Goal: Task Accomplishment & Management: Manage account settings

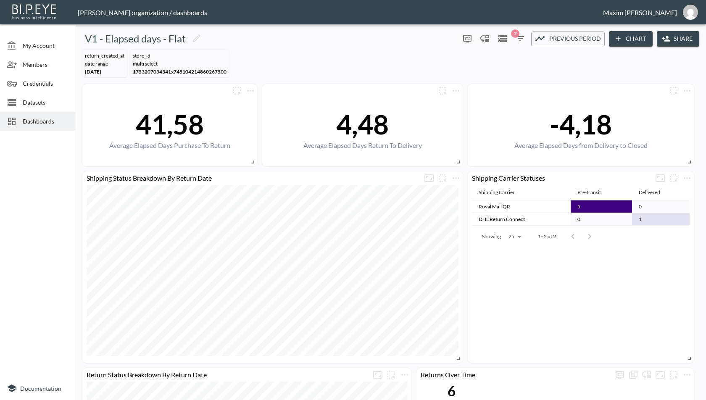
click at [20, 122] on div at bounding box center [15, 121] width 16 height 10
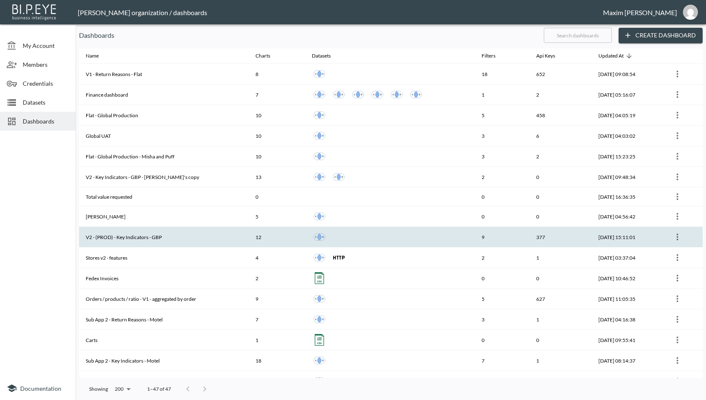
scroll to position [117, 0]
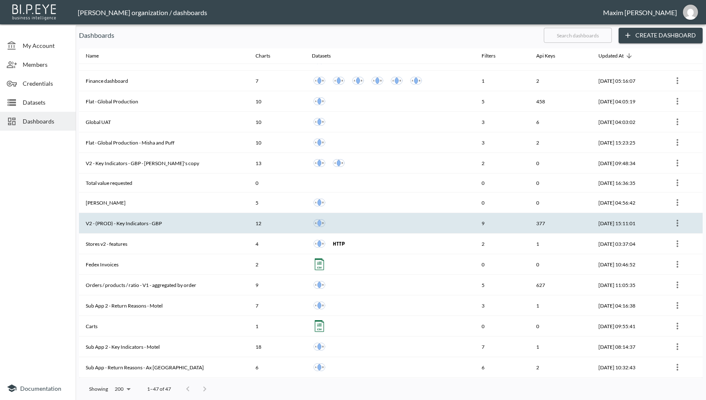
click at [148, 221] on th "V2 - (PROD) - Key Indicators - GBP" at bounding box center [164, 223] width 170 height 21
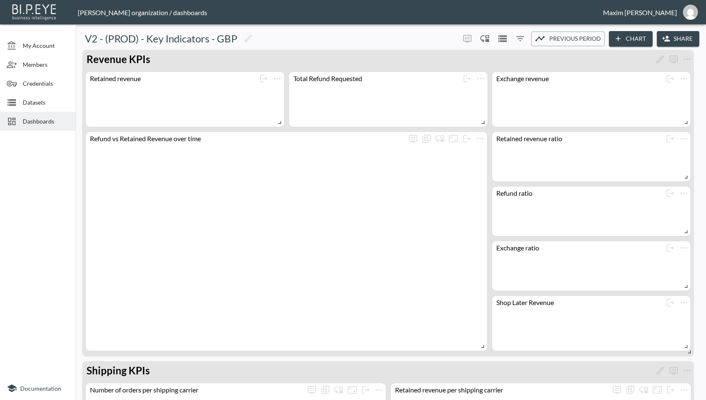
click at [665, 36] on icon "button" at bounding box center [666, 38] width 8 height 5
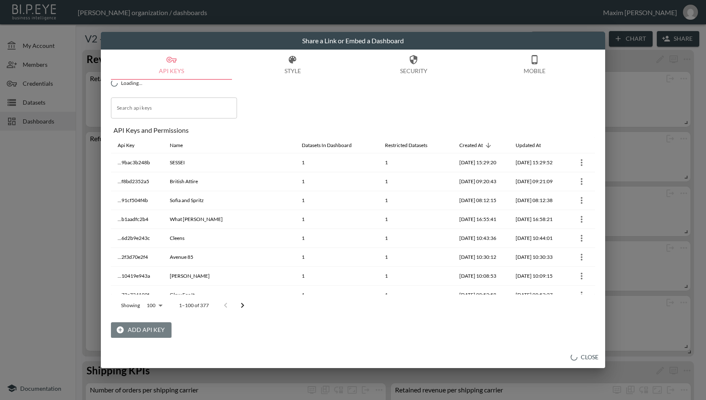
click at [148, 332] on button "Add API Key" at bounding box center [141, 330] width 60 height 16
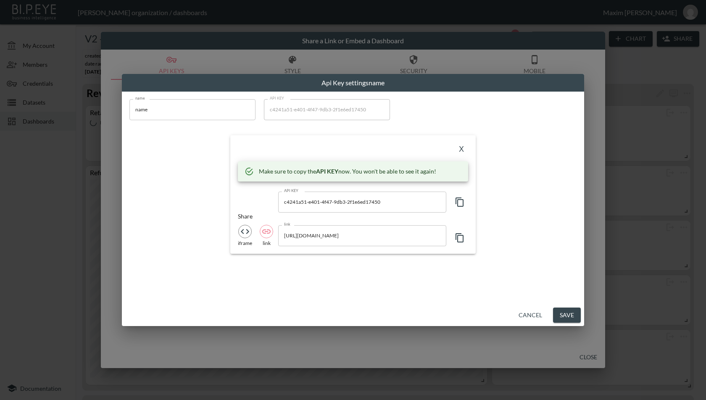
click at [463, 202] on icon "button" at bounding box center [460, 202] width 10 height 10
click at [407, 234] on input "https://bipeye.com/embed/organizations/4383af18-207d-4b3b-80e6-117da732ae09/das…" at bounding box center [362, 235] width 168 height 21
drag, startPoint x: 300, startPoint y: 236, endPoint x: 390, endPoint y: 236, distance: 90.3
click at [390, 236] on input "https://bipeye.com/embed/organizations/4383af18-207d-4b3b-80e6-117da732ae09/das…" at bounding box center [362, 235] width 168 height 21
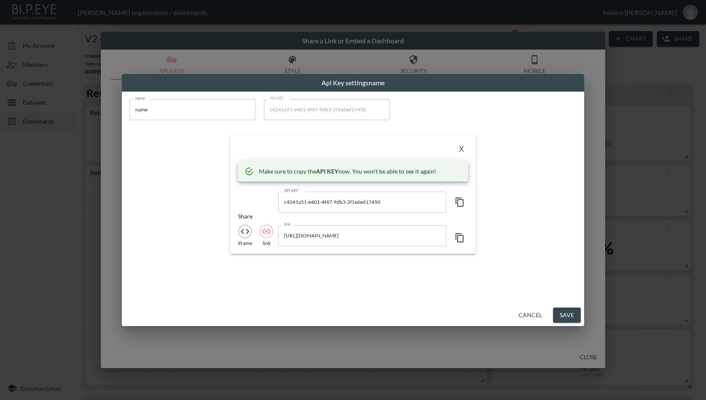
scroll to position [0, 0]
click at [197, 118] on input "name" at bounding box center [192, 109] width 126 height 21
paste input "astridandmiyudev20"
type input "astridandmiyudev20"
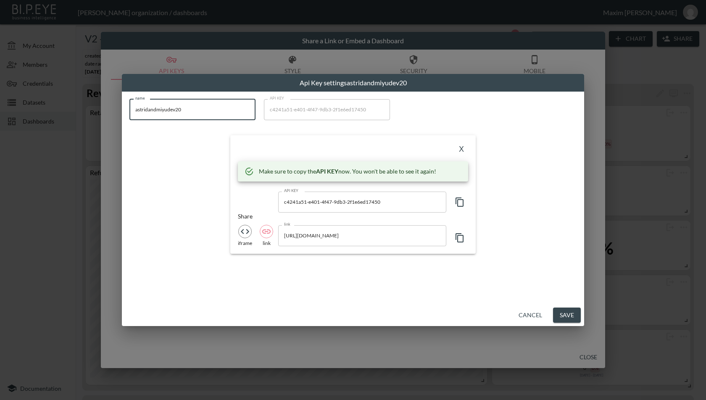
click at [466, 150] on button "X" at bounding box center [461, 149] width 13 height 13
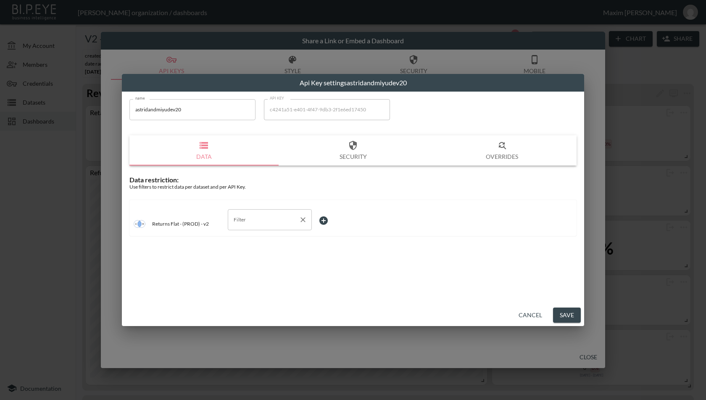
click at [266, 227] on div "Filter" at bounding box center [270, 219] width 84 height 21
click at [249, 266] on span "swap_id" at bounding box center [269, 265] width 71 height 8
type input "swap_id"
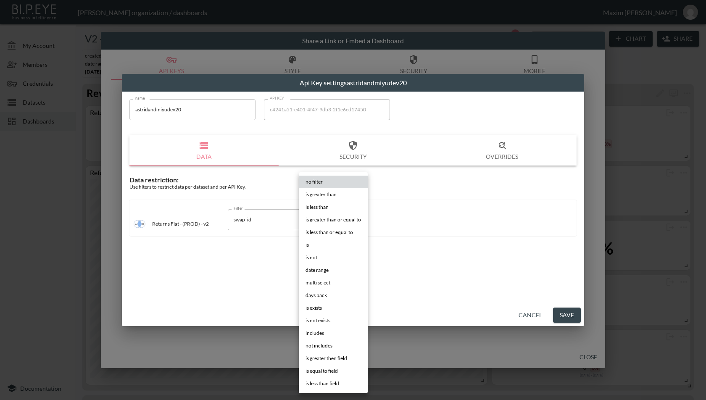
click at [331, 227] on body "BI.P.EYE, Interactive Analytics Dashboards - app Zach Bailet organization / das…" at bounding box center [353, 200] width 706 height 400
click at [323, 246] on li "is" at bounding box center [333, 245] width 69 height 13
type input "is"
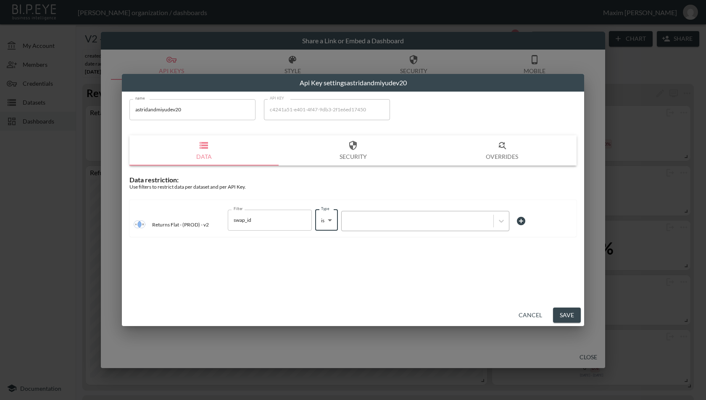
click at [371, 219] on div at bounding box center [417, 221] width 143 height 8
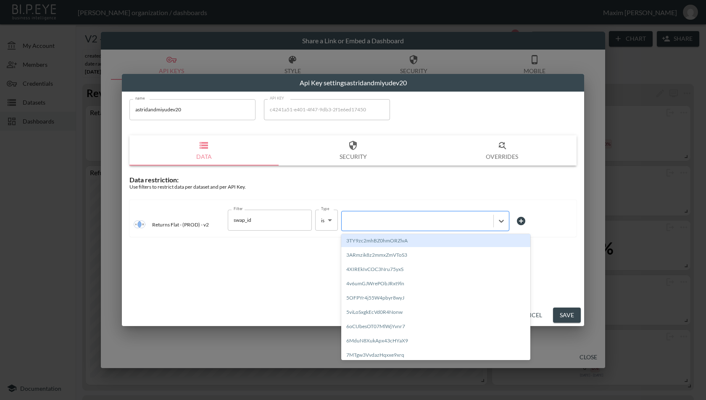
paste input "J7xzwsv4www2bluGhEkH"
type input "J7xzwsv4www2bluGhEkH"
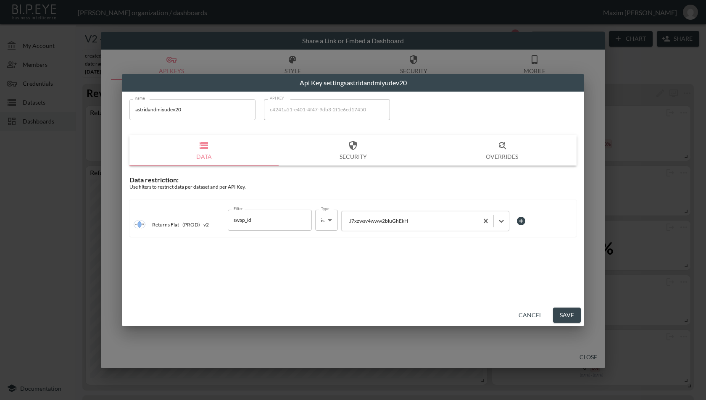
click at [375, 271] on div "name astridandmiyudev20 name API KEY c4241a51-e401-4f47-9db3-2f1e6ed17450 API K…" at bounding box center [353, 198] width 462 height 213
click at [570, 314] on button "Save" at bounding box center [567, 316] width 28 height 16
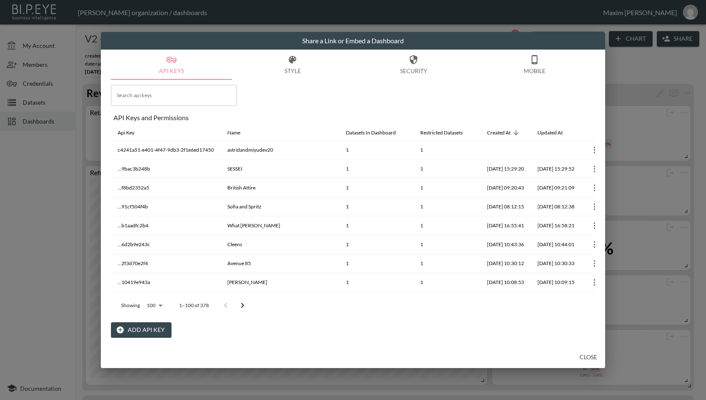
click at [587, 360] on button "Close" at bounding box center [588, 358] width 27 height 16
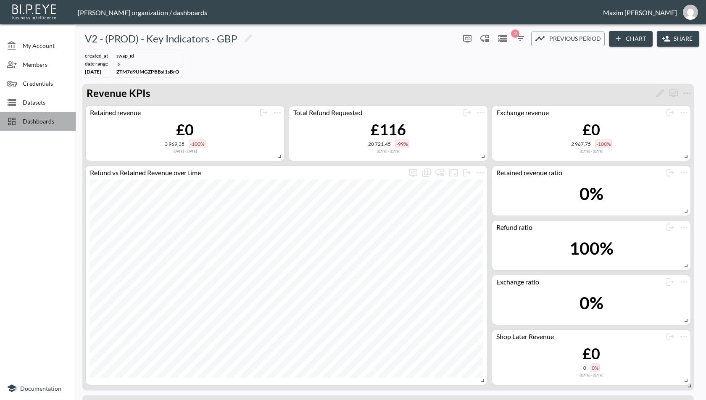
click at [35, 128] on div "Dashboards" at bounding box center [38, 121] width 76 height 19
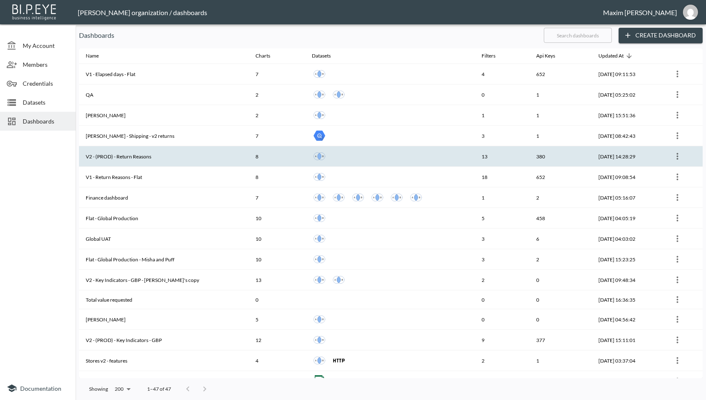
click at [166, 152] on th "V2 - (PROD) - Return Reasons" at bounding box center [164, 156] width 170 height 21
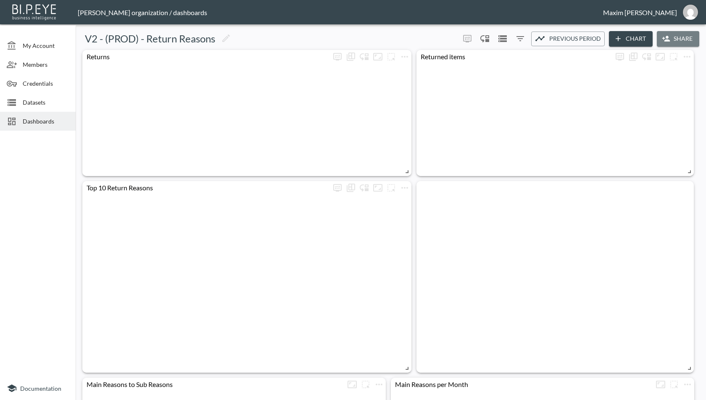
click at [668, 34] on button "Share" at bounding box center [678, 39] width 42 height 16
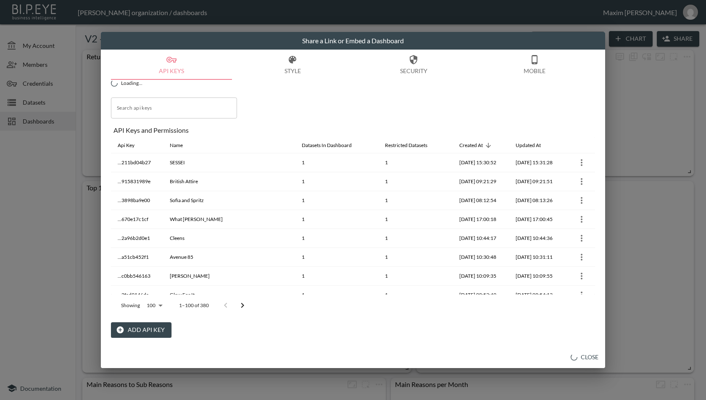
click at [150, 329] on button "Add API Key" at bounding box center [141, 330] width 60 height 16
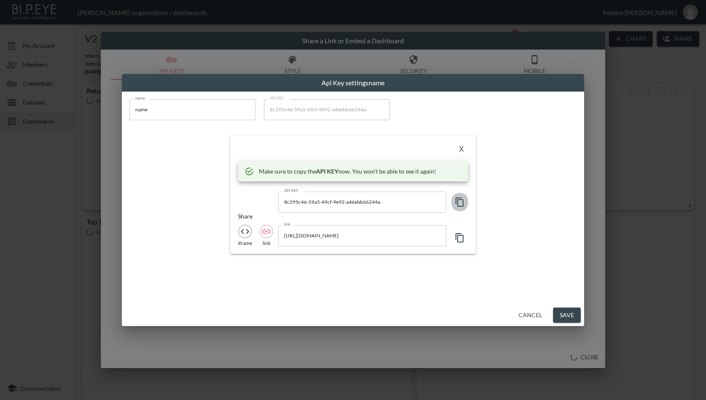
click at [459, 196] on button "button" at bounding box center [459, 202] width 17 height 21
click at [409, 237] on input "https://bipeye.com/embed/organizations/4383af18-207d-4b3b-80e6-117da732ae09/das…" at bounding box center [362, 235] width 168 height 21
drag, startPoint x: 302, startPoint y: 237, endPoint x: 396, endPoint y: 233, distance: 93.8
click at [396, 233] on input "https://bipeye.com/embed/organizations/4383af18-207d-4b3b-80e6-117da732ae09/das…" at bounding box center [362, 235] width 168 height 21
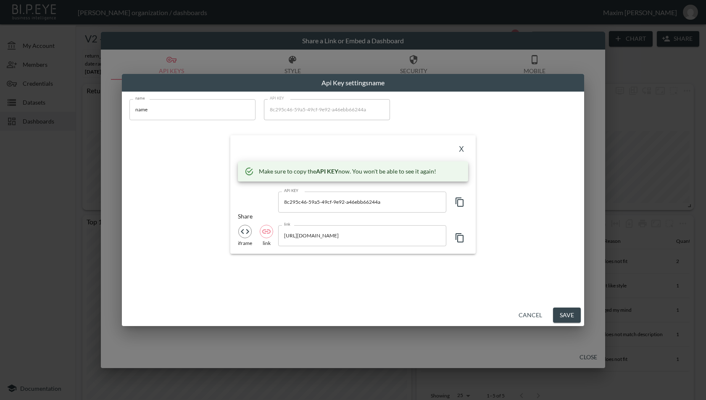
scroll to position [0, 0]
click at [169, 109] on input "name" at bounding box center [192, 109] width 126 height 21
paste input "astridandmiyudev20"
type input "astridandmiyudev20"
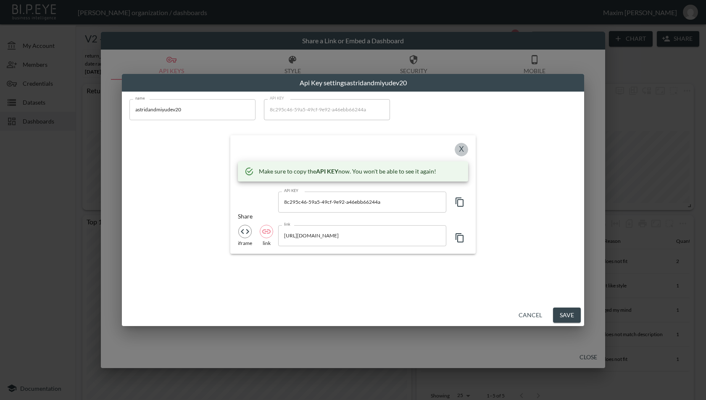
click at [465, 150] on button "X" at bounding box center [461, 149] width 13 height 13
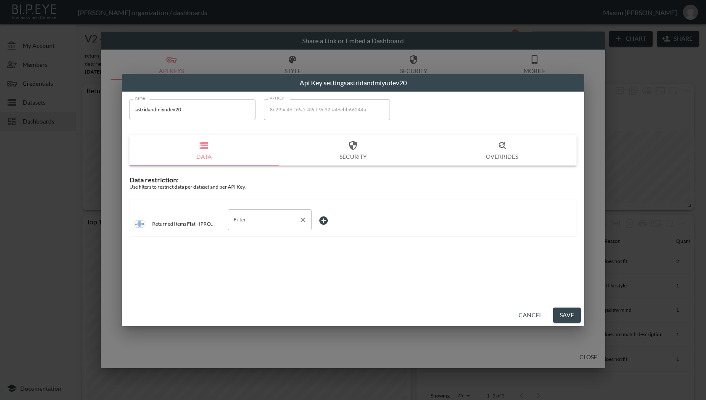
click at [276, 221] on input "Filter" at bounding box center [263, 219] width 64 height 13
click at [260, 277] on span "swap_id" at bounding box center [269, 277] width 71 height 8
type input "swap_id"
click at [344, 221] on body "BI.P.EYE, Interactive Analytics Dashboards - app Zach Bailet organization / das…" at bounding box center [353, 200] width 706 height 400
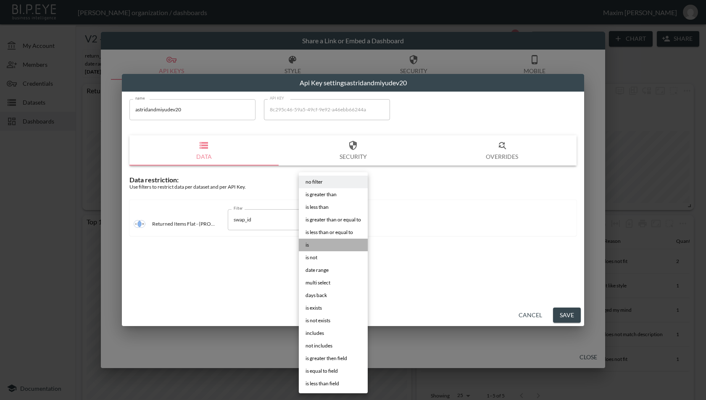
click at [319, 247] on li "is" at bounding box center [333, 245] width 69 height 13
type input "is"
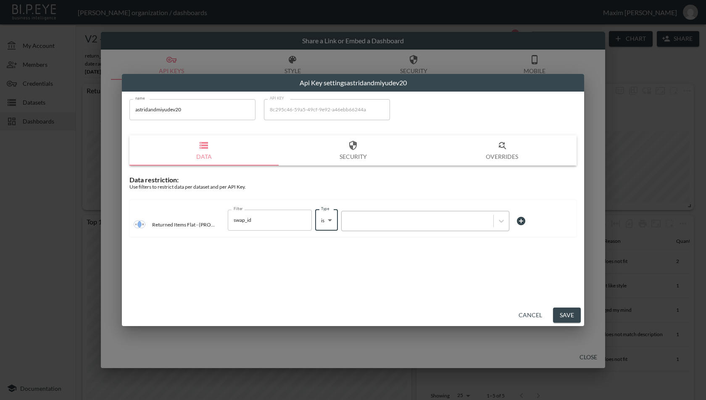
click at [355, 217] on div at bounding box center [417, 221] width 143 height 8
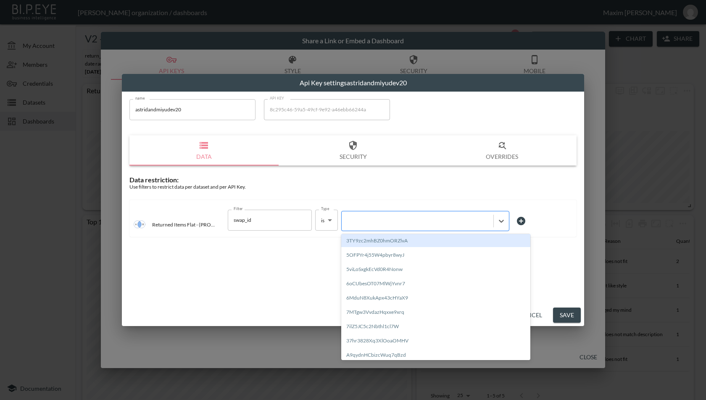
paste input "J7xzwsv4www2bluGhEkH"
type input "J7xzwsv4www2bluGhEkH"
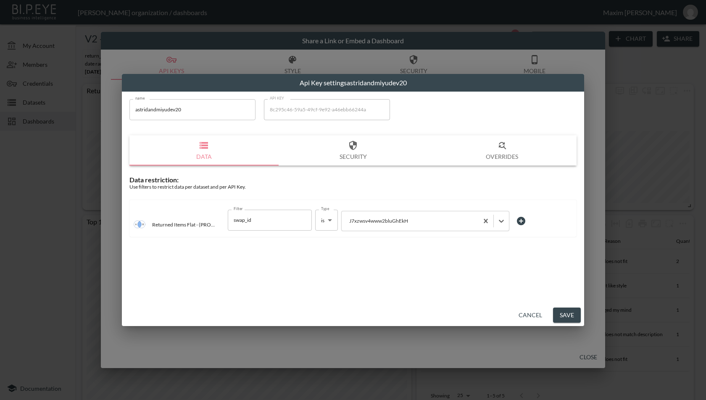
click at [363, 256] on div "name astridandmiyudev20 name API KEY 8c295c46-59a5-49cf-9e92-a46ebb66244a API K…" at bounding box center [353, 198] width 462 height 213
click at [572, 310] on button "Save" at bounding box center [567, 316] width 28 height 16
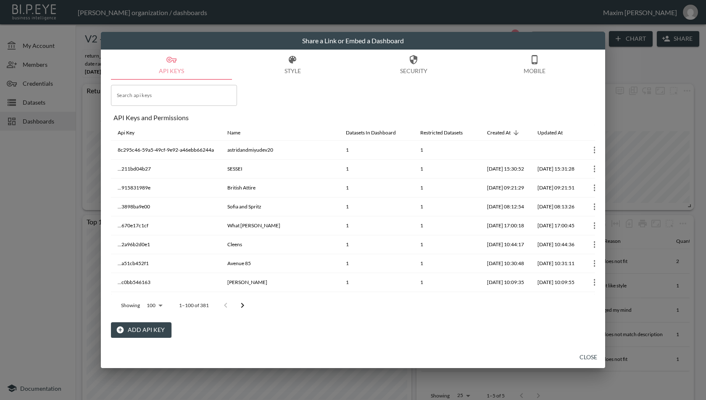
click at [578, 342] on div "API Keys Style Security Mobile Search api keys Search api keys API Keys and Per…" at bounding box center [353, 198] width 504 height 297
click at [579, 354] on button "Close" at bounding box center [588, 358] width 27 height 16
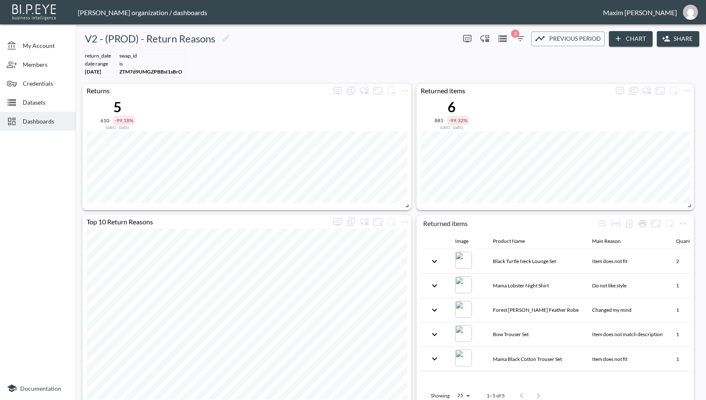
click at [24, 124] on span "Dashboards" at bounding box center [46, 121] width 46 height 9
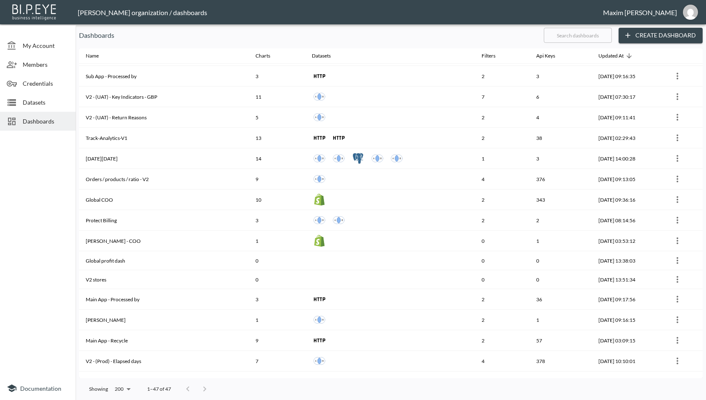
scroll to position [639, 0]
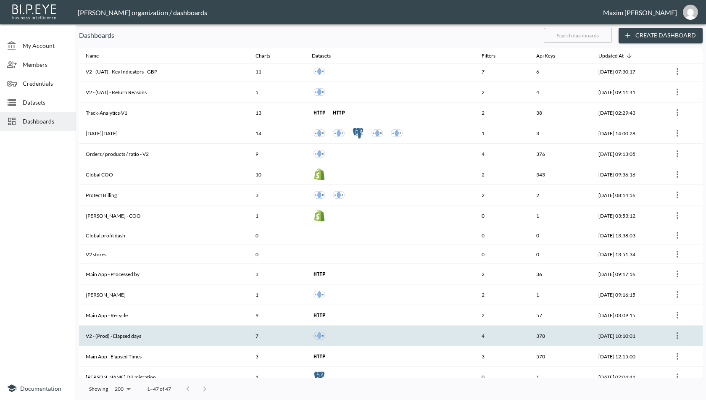
click at [152, 329] on th "V2 - (Prod) - Elapsed days" at bounding box center [164, 336] width 170 height 21
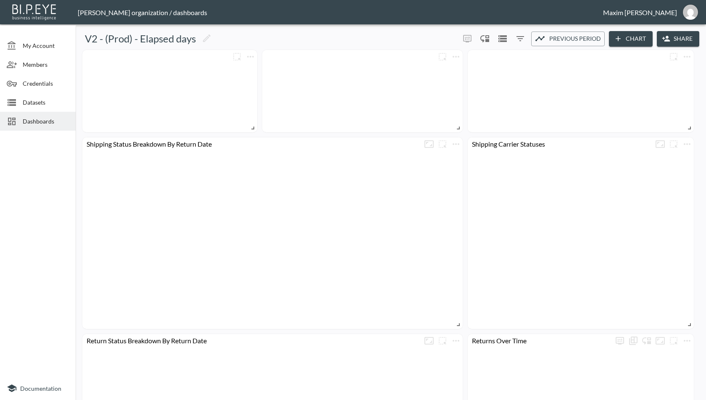
click at [677, 39] on button "Share" at bounding box center [678, 39] width 42 height 16
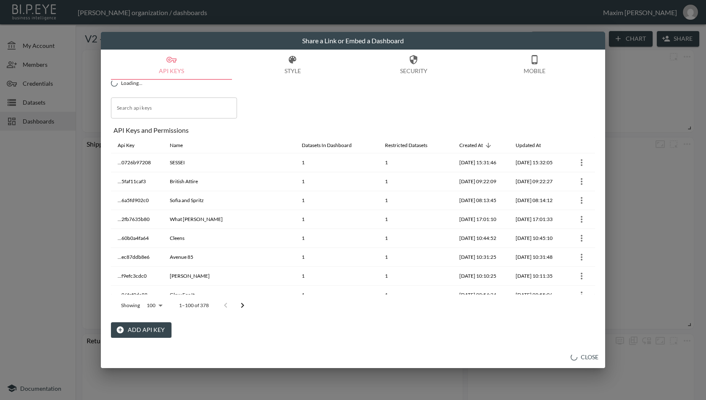
click at [147, 332] on button "Add API Key" at bounding box center [141, 330] width 60 height 16
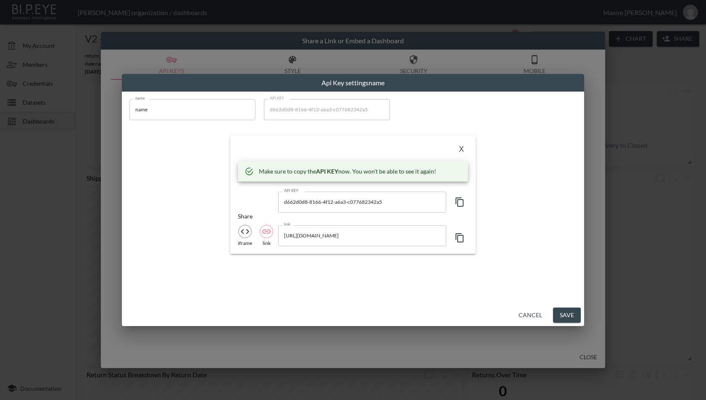
click at [531, 317] on button "Cancel" at bounding box center [530, 316] width 30 height 16
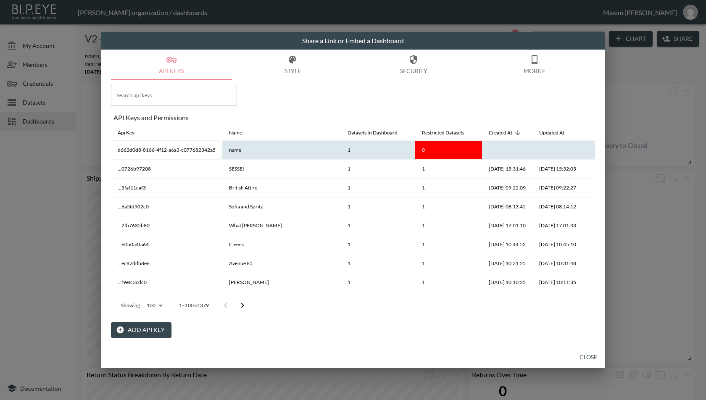
click at [591, 152] on icon "more" at bounding box center [596, 150] width 10 height 10
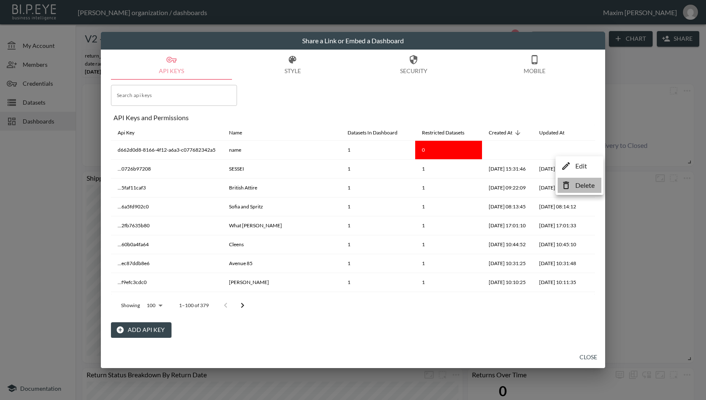
click at [571, 186] on li "Delete" at bounding box center [579, 185] width 44 height 15
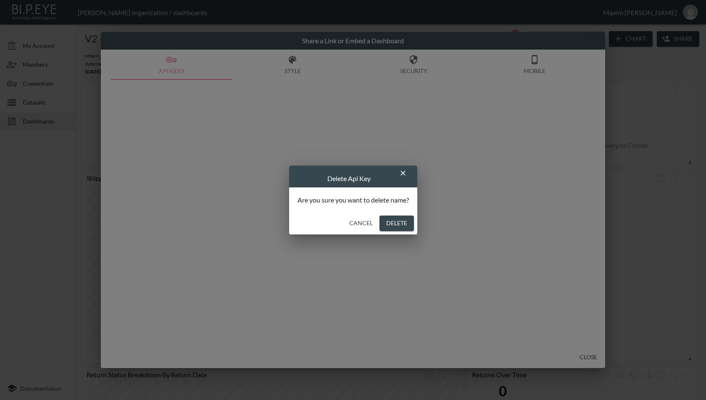
click at [386, 221] on button "Delete" at bounding box center [396, 224] width 34 height 16
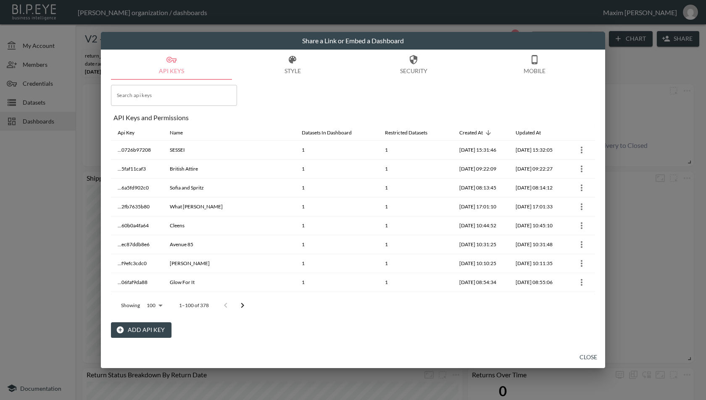
click at [587, 356] on button "Close" at bounding box center [588, 358] width 27 height 16
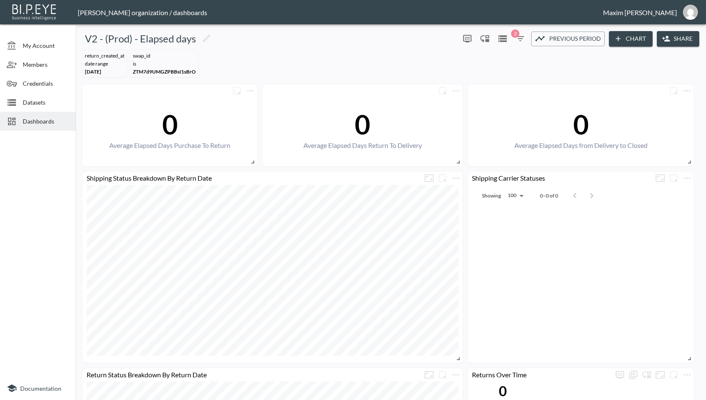
click at [16, 118] on icon at bounding box center [12, 121] width 10 height 10
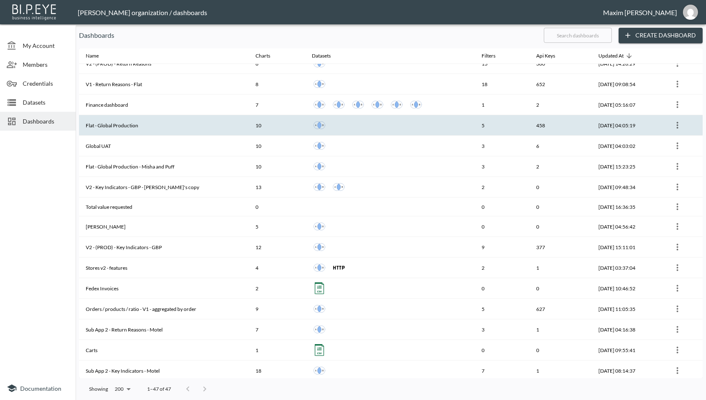
scroll to position [93, 0]
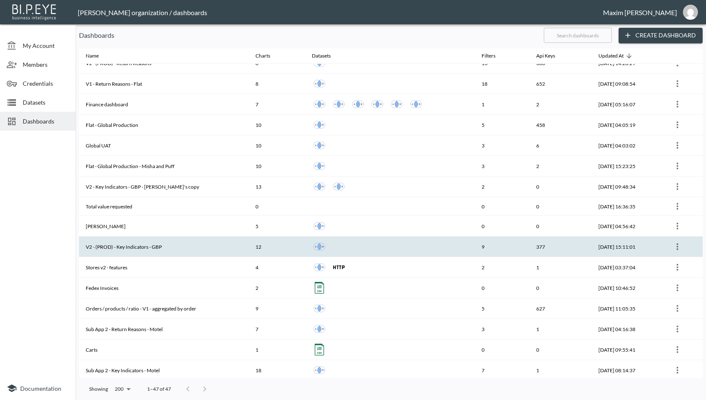
click at [189, 240] on th "V2 - (PROD) - Key Indicators - GBP" at bounding box center [164, 247] width 170 height 21
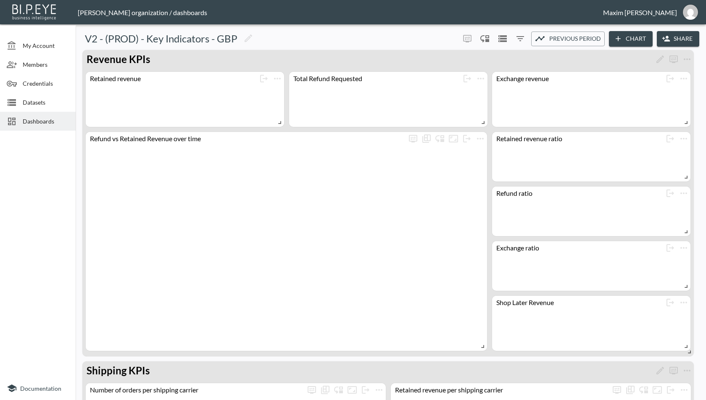
click at [676, 39] on button "Share" at bounding box center [678, 39] width 42 height 16
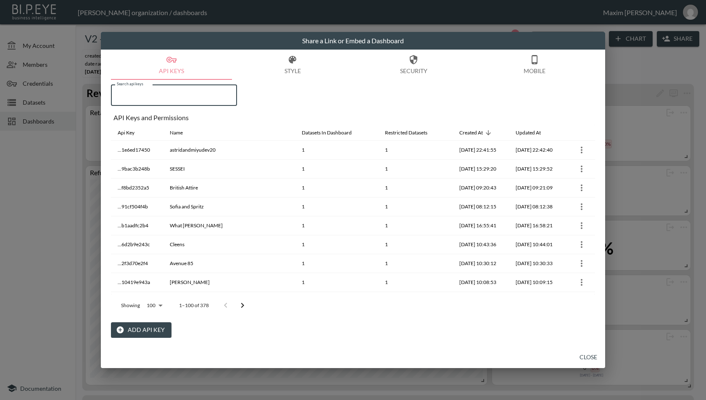
click at [194, 99] on input "Search api keys" at bounding box center [174, 95] width 126 height 21
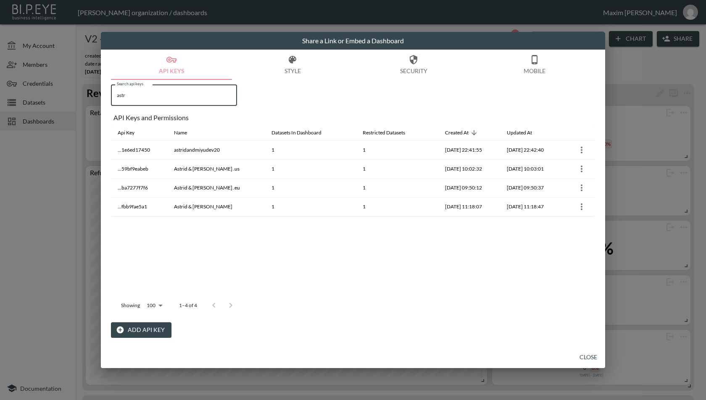
type input "astr"
click at [579, 354] on button "Close" at bounding box center [588, 358] width 27 height 16
